Goal: Information Seeking & Learning: Check status

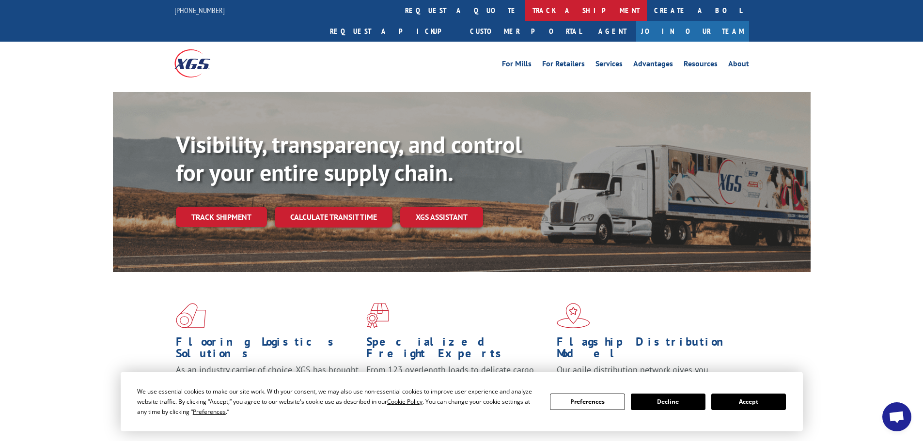
click at [525, 7] on link "track a shipment" at bounding box center [586, 10] width 122 height 21
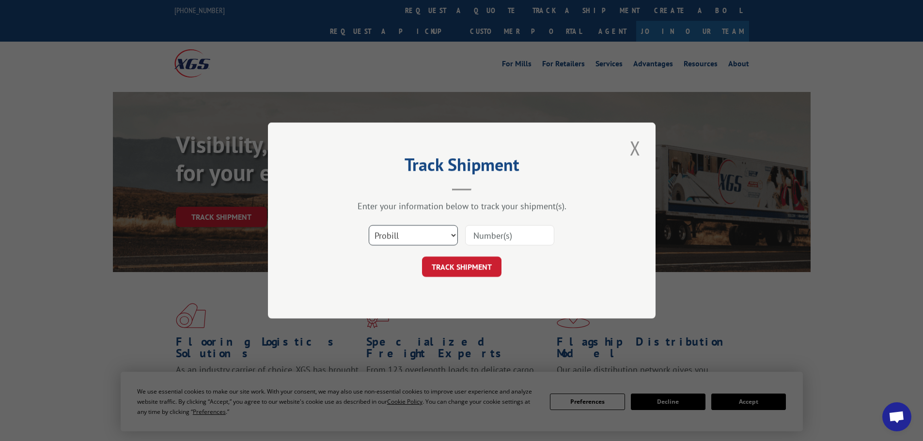
click at [408, 233] on select "Select category... Probill BOL PO" at bounding box center [413, 235] width 89 height 20
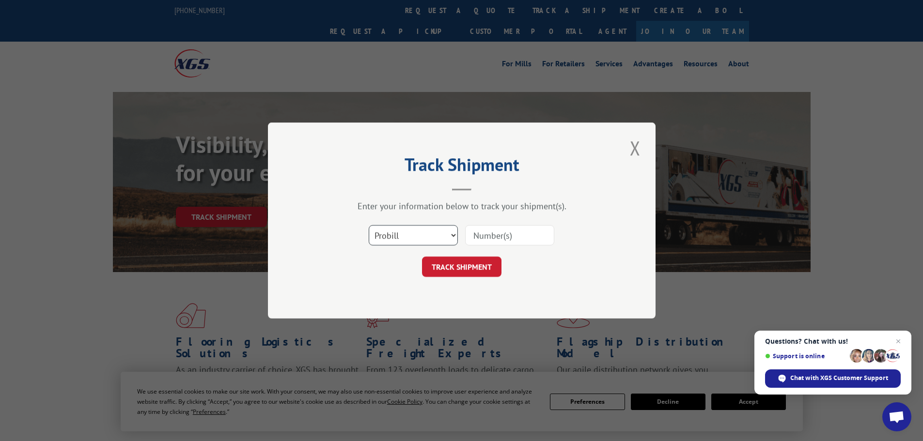
select select "bol"
click at [369, 225] on select "Select category... Probill BOL PO" at bounding box center [413, 235] width 89 height 20
click at [506, 234] on input at bounding box center [509, 235] width 89 height 20
paste input "861253"
type input "861253"
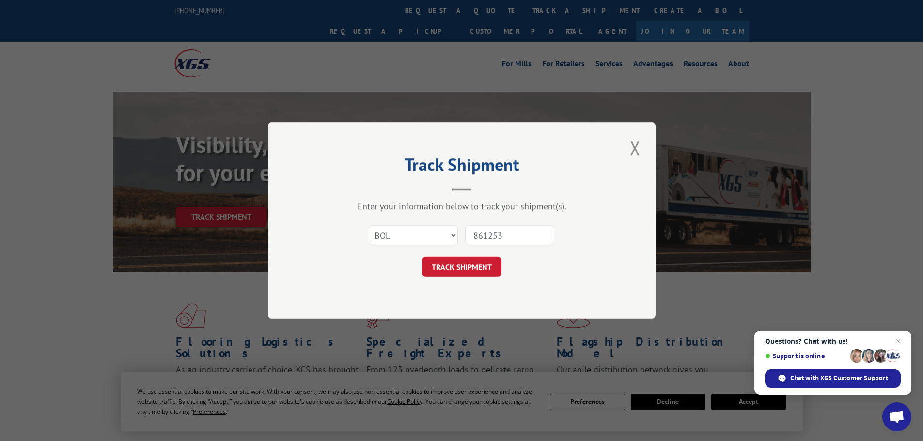
click button "TRACK SHIPMENT" at bounding box center [461, 267] width 79 height 20
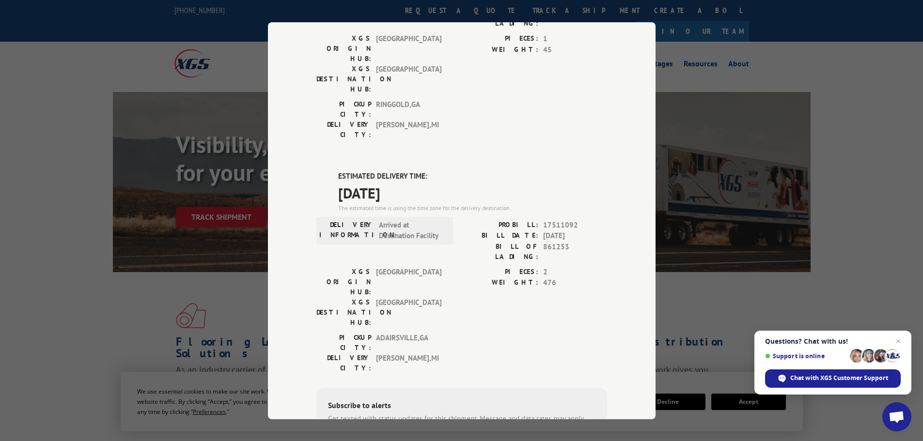
scroll to position [308, 0]
